Goal: Task Accomplishment & Management: Manage account settings

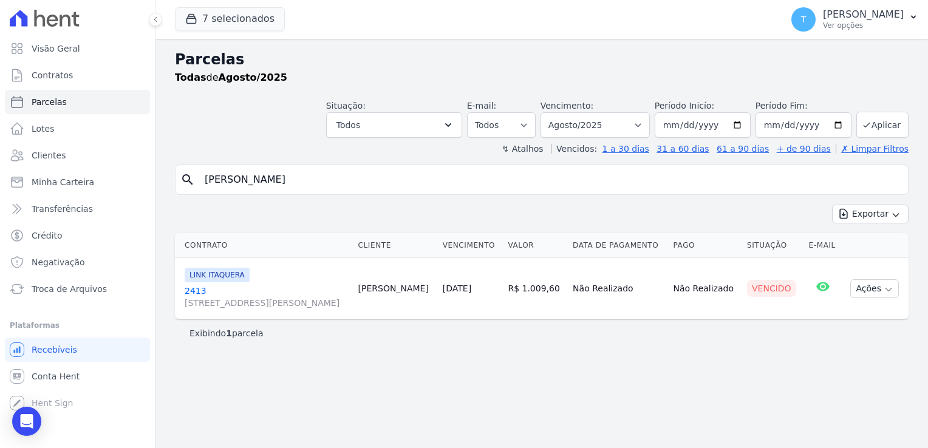
select select
click at [109, 181] on link "Minha Carteira" at bounding box center [77, 182] width 145 height 24
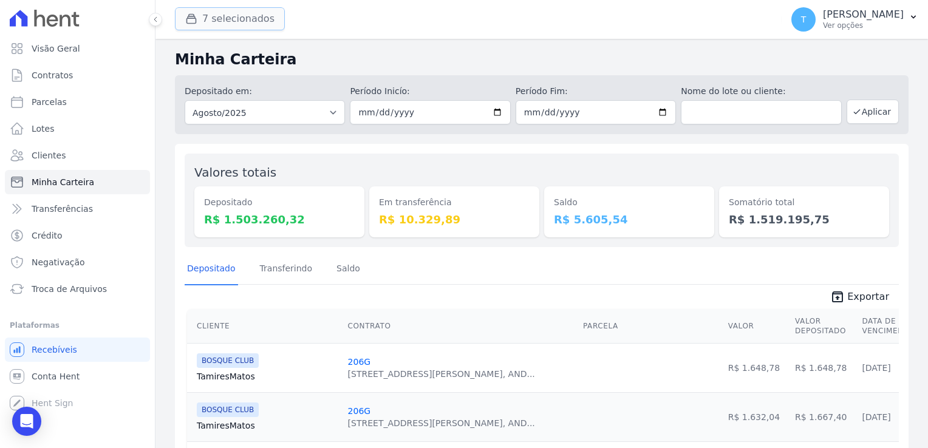
click at [258, 19] on button "7 selecionados" at bounding box center [230, 18] width 110 height 23
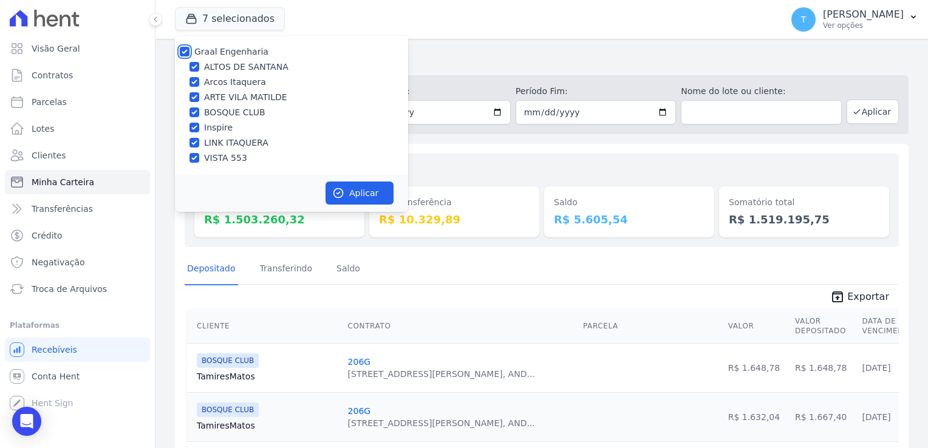
click at [183, 52] on input "Graal Engenharia" at bounding box center [185, 52] width 10 height 10
checkbox input "false"
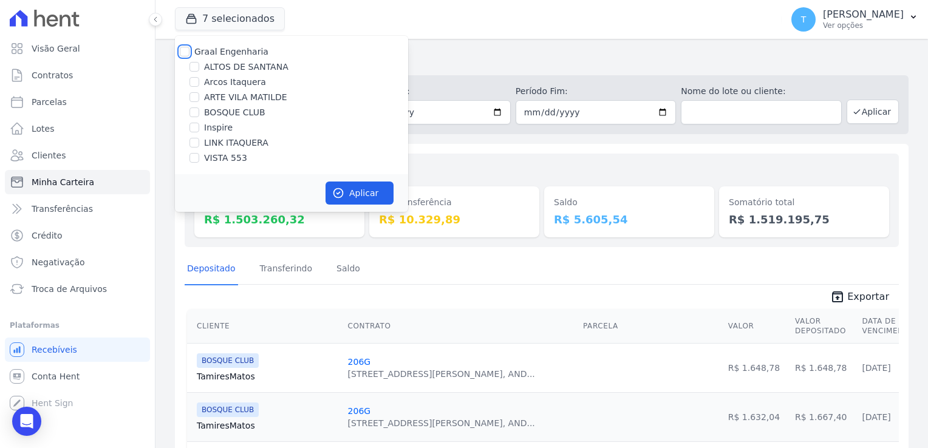
checkbox input "false"
click at [196, 143] on input "LINK ITAQUERA" at bounding box center [194, 143] width 10 height 10
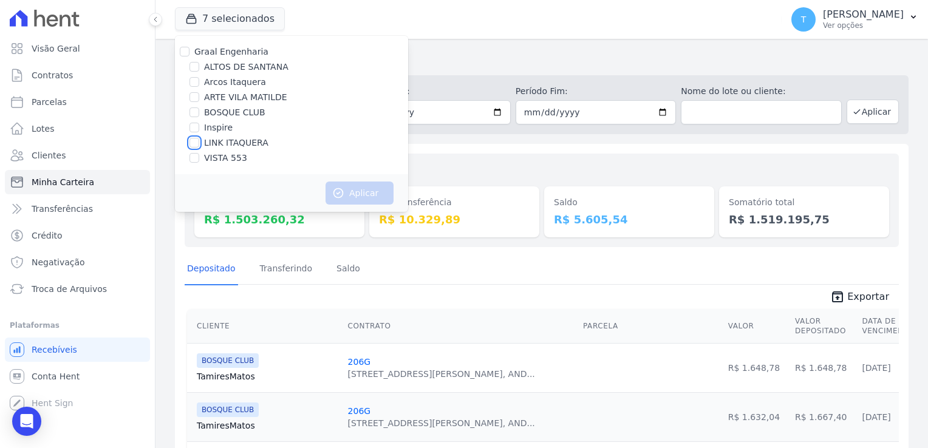
checkbox input "true"
click at [348, 193] on button "Aplicar" at bounding box center [360, 193] width 68 height 23
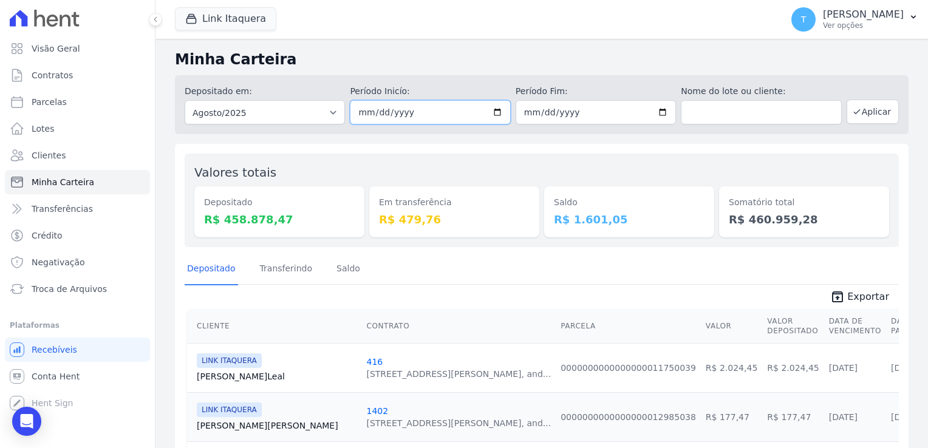
click at [496, 112] on input "2025-08-01" at bounding box center [430, 112] width 160 height 24
click at [494, 113] on input "[DATE]" at bounding box center [430, 112] width 160 height 24
type input "[DATE]"
click at [660, 110] on input "2025-08-31" at bounding box center [596, 112] width 160 height 24
type input "[DATE]"
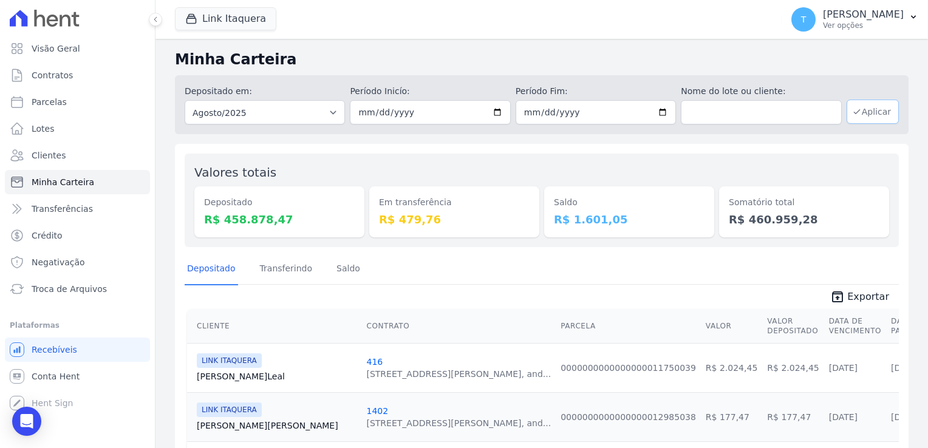
click at [867, 117] on button "Aplicar" at bounding box center [873, 112] width 52 height 24
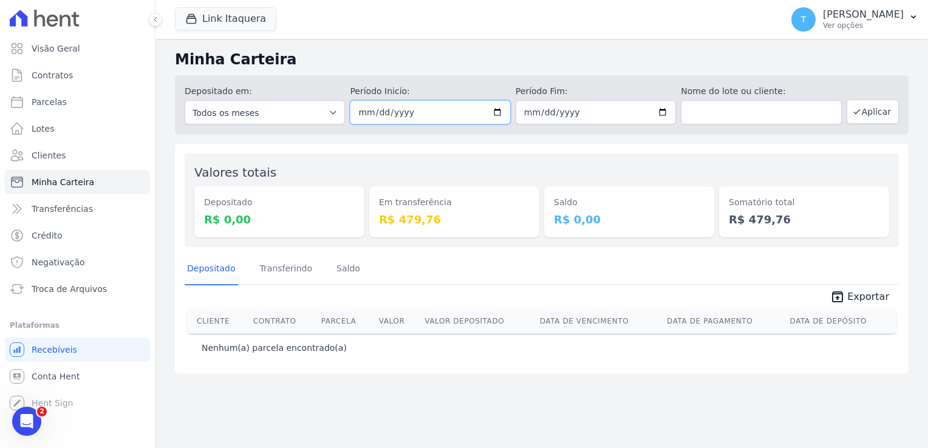
click at [496, 113] on input "[DATE]" at bounding box center [430, 112] width 160 height 24
type input "[DATE]"
click at [867, 113] on button "Aplicar" at bounding box center [873, 112] width 52 height 24
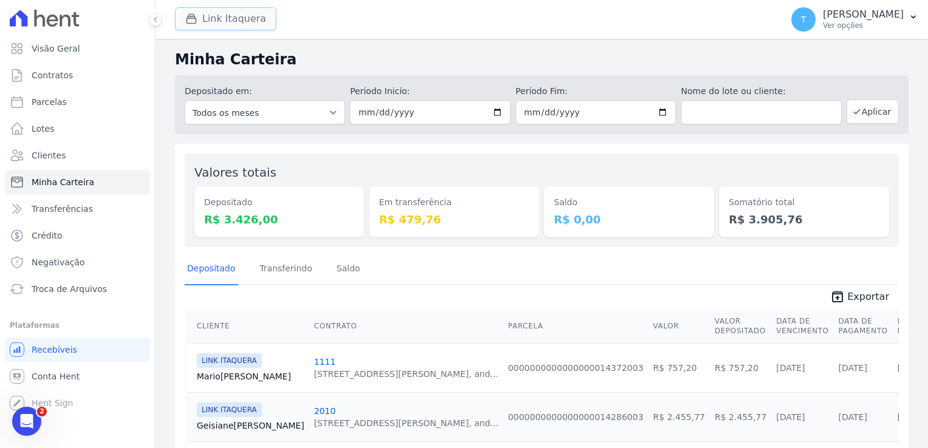
click at [239, 18] on button "Link Itaquera" at bounding box center [225, 18] width 101 height 23
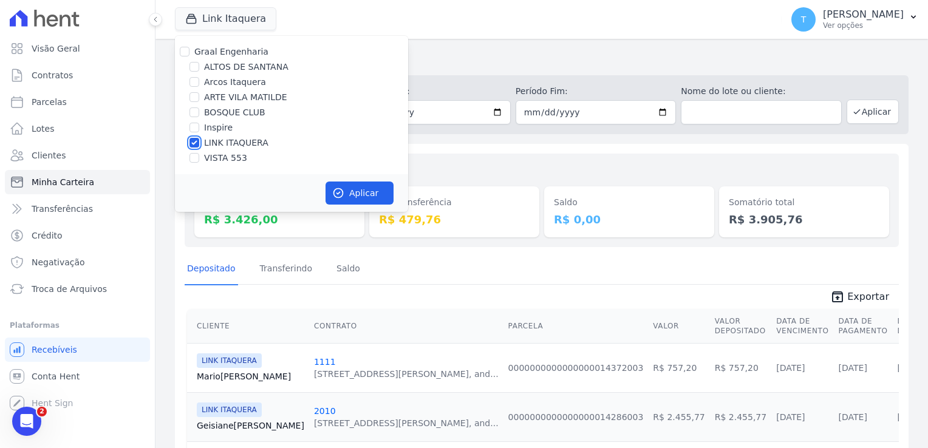
click at [193, 141] on input "LINK ITAQUERA" at bounding box center [194, 143] width 10 height 10
checkbox input "false"
click at [189, 126] on input "Inspire" at bounding box center [194, 128] width 10 height 10
checkbox input "true"
click at [362, 191] on button "Aplicar" at bounding box center [360, 193] width 68 height 23
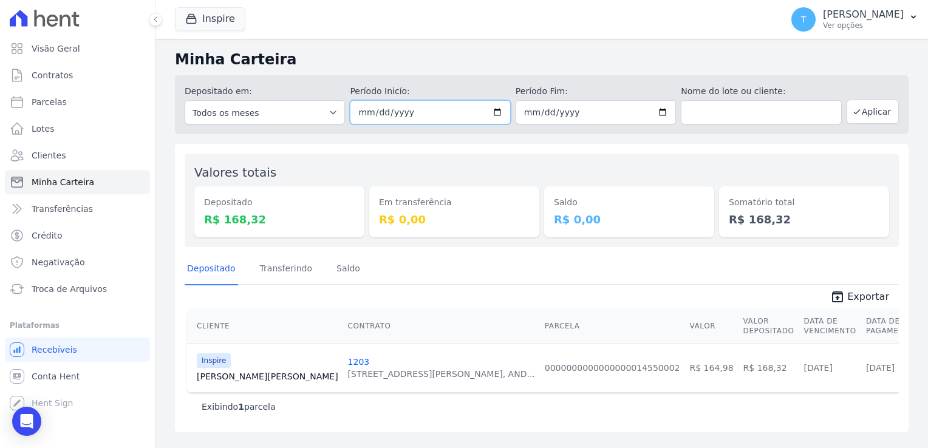
click at [496, 115] on input "[DATE]" at bounding box center [430, 112] width 160 height 24
type input "[DATE]"
click at [879, 115] on button "Aplicar" at bounding box center [873, 112] width 52 height 24
